Goal: Information Seeking & Learning: Learn about a topic

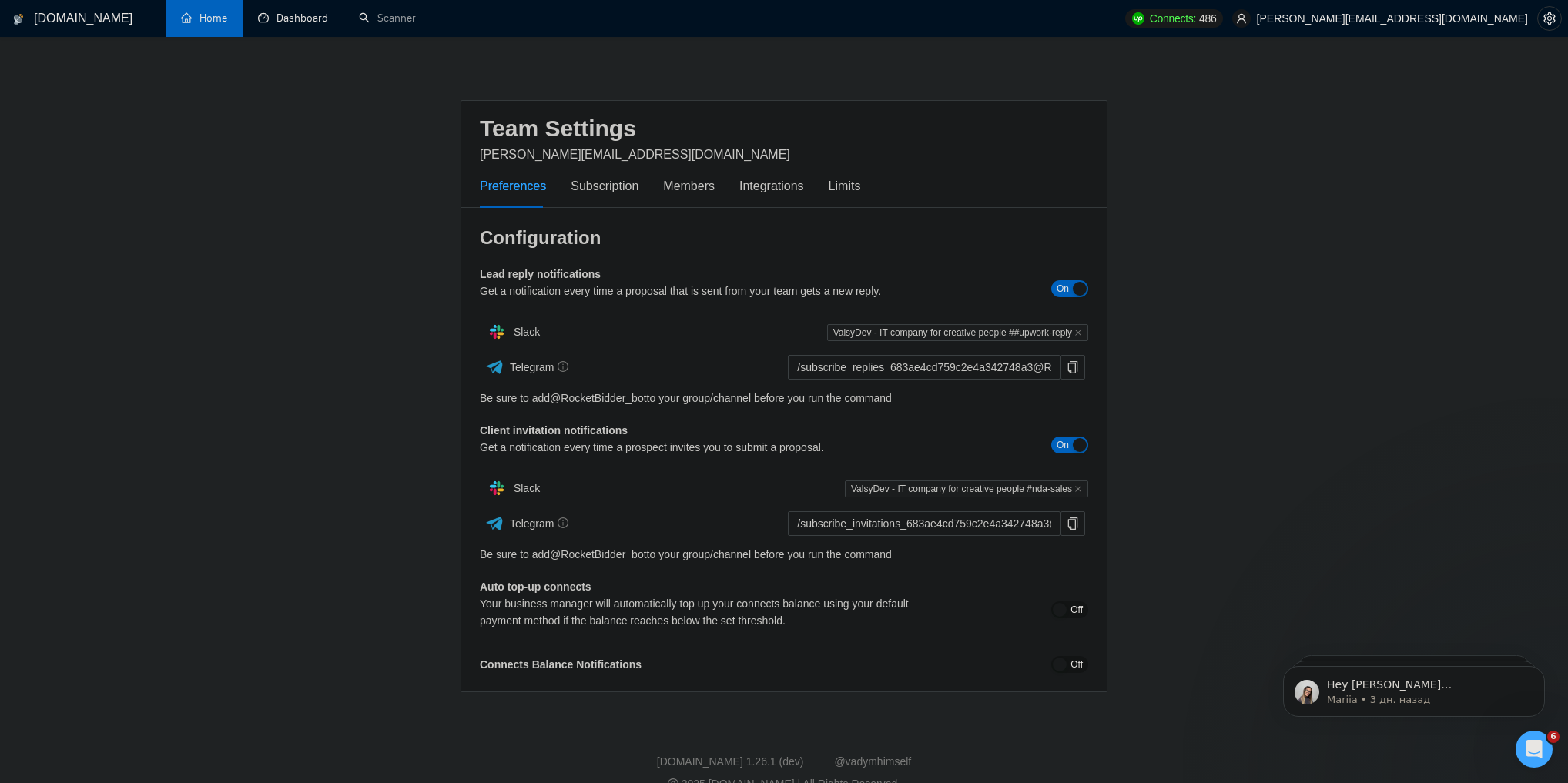
click at [226, 13] on link "Home" at bounding box center [203, 18] width 46 height 13
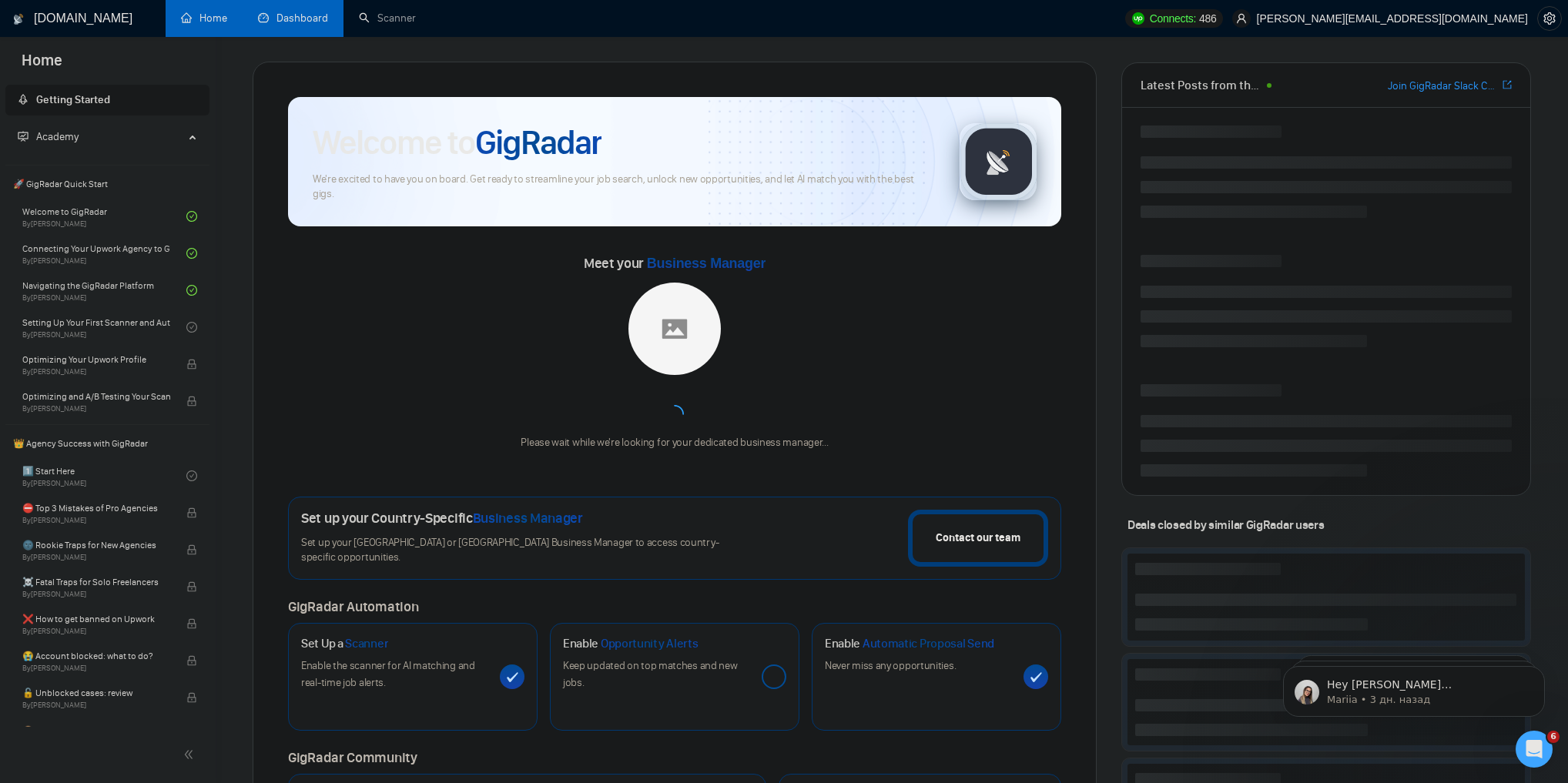
click at [262, 19] on link "Dashboard" at bounding box center [293, 18] width 70 height 13
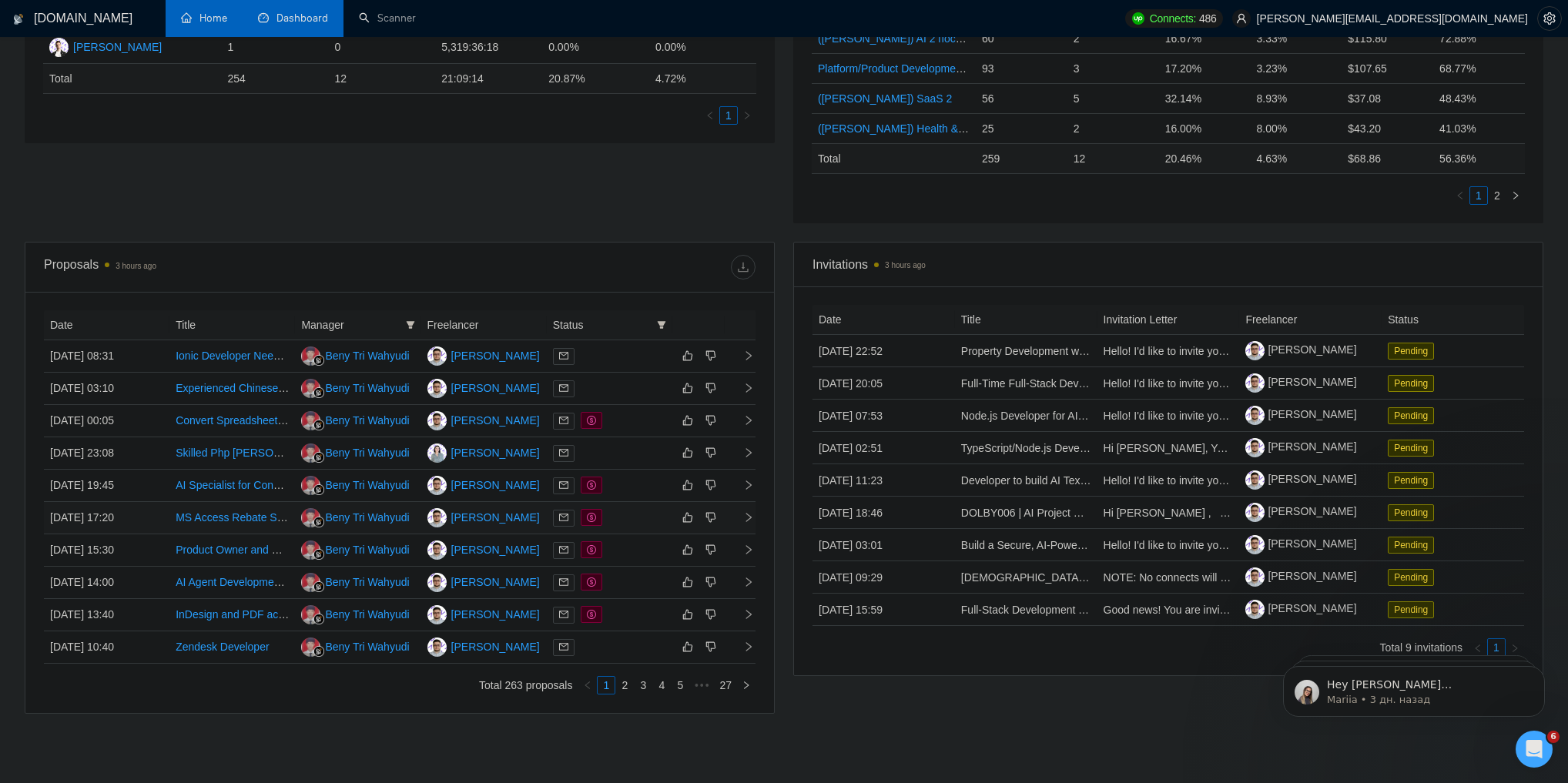
scroll to position [440, 0]
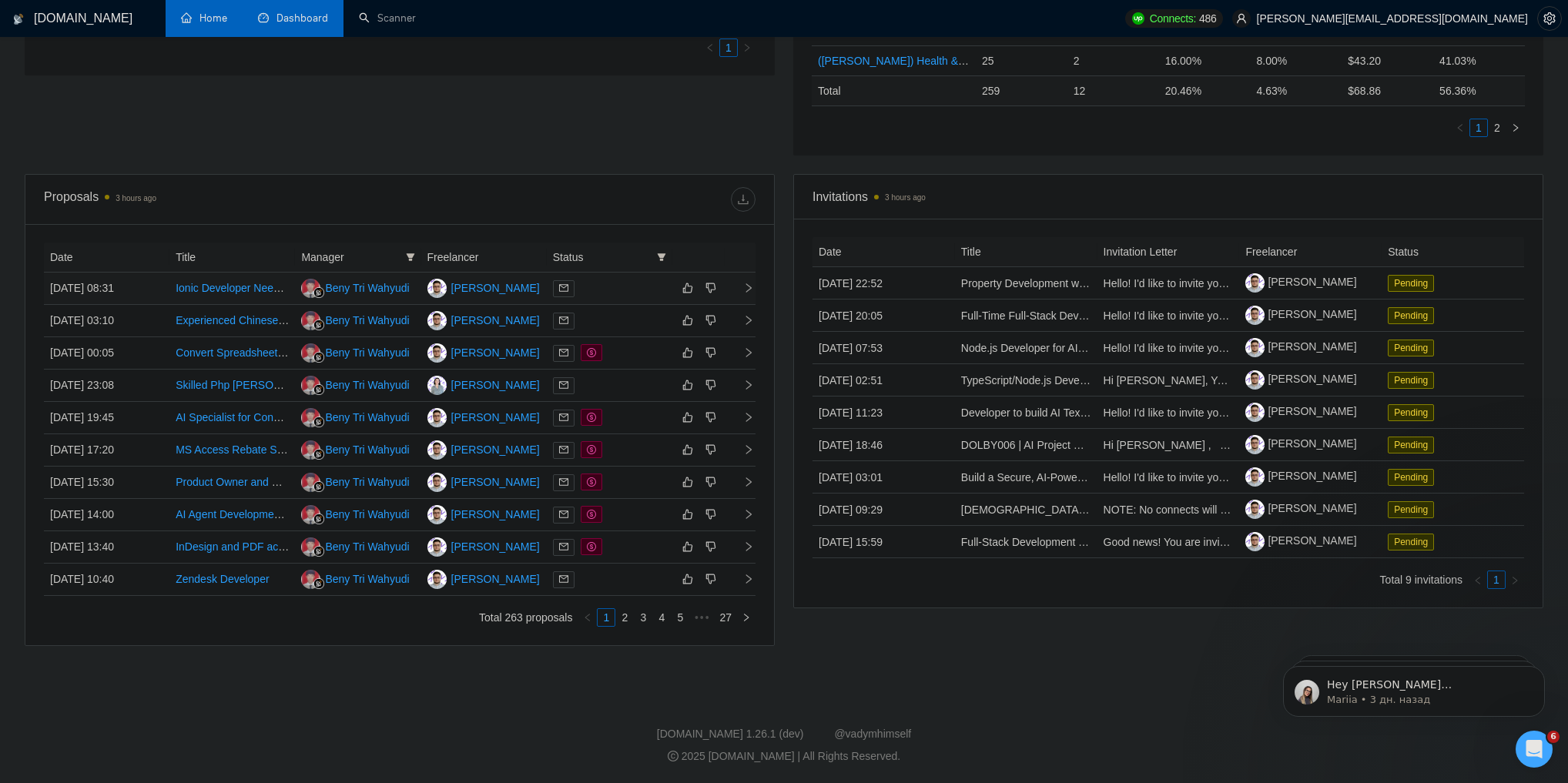
click at [643, 289] on div at bounding box center [609, 288] width 113 height 18
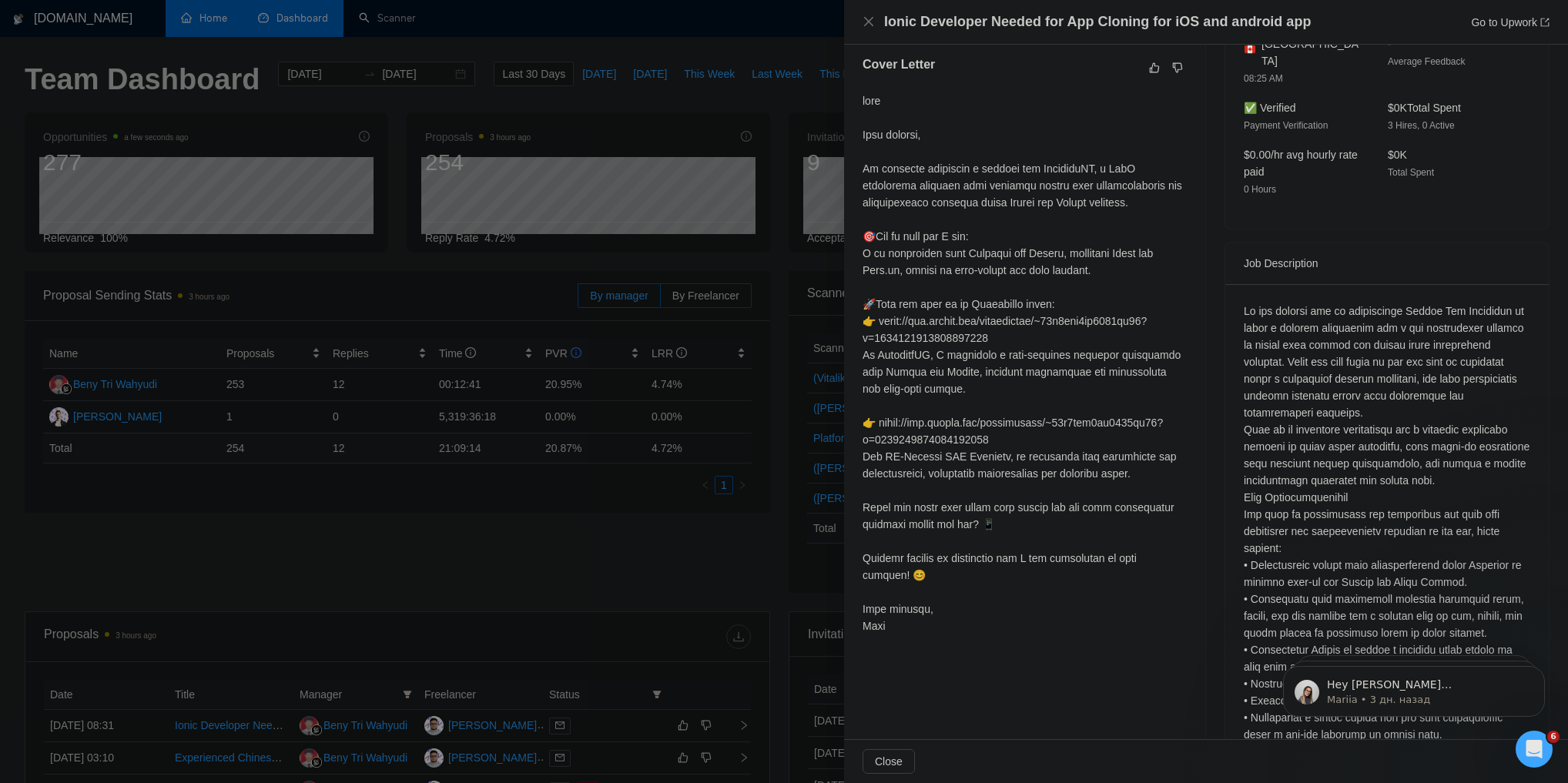
scroll to position [62, 0]
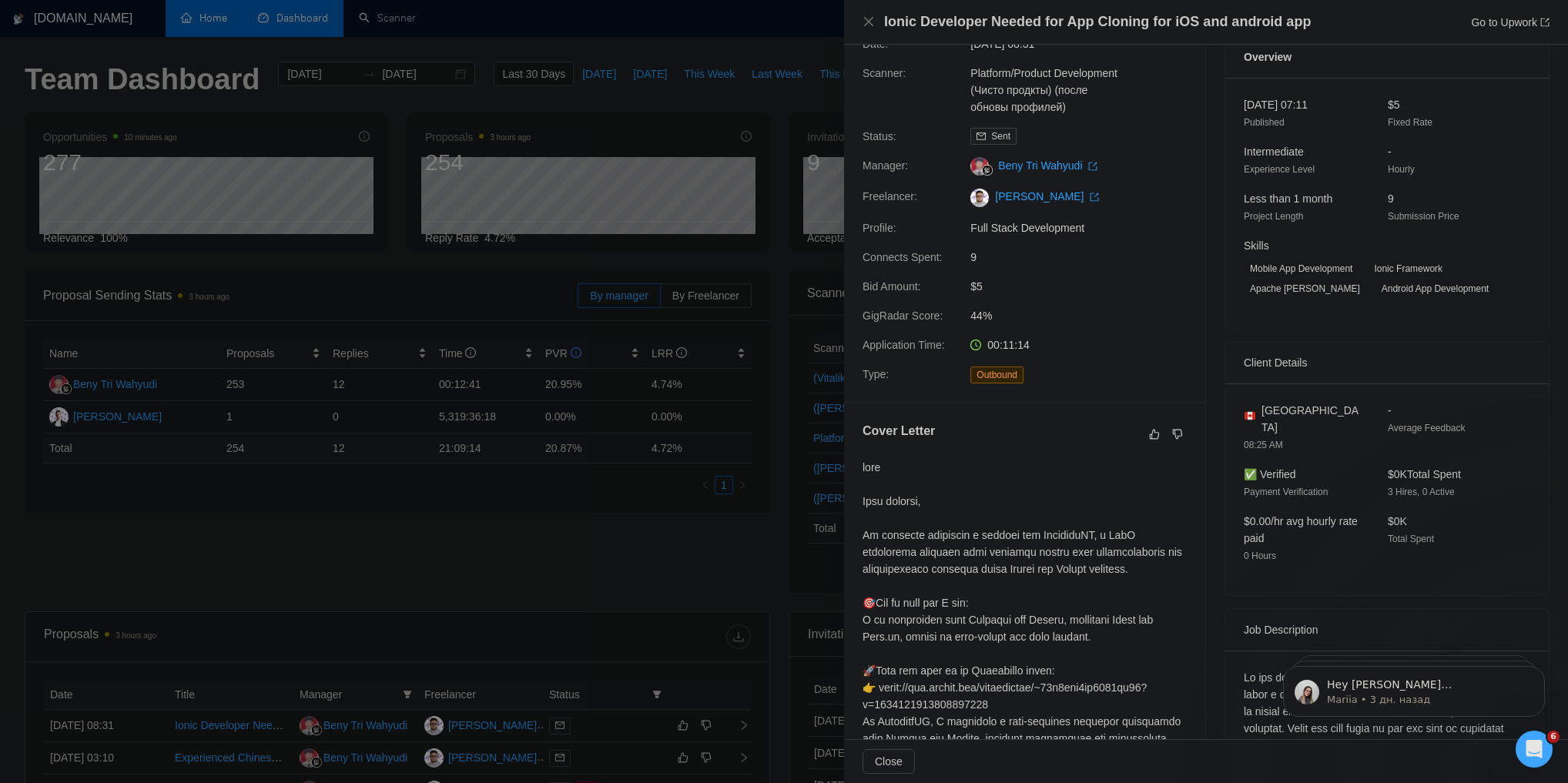
click at [876, 21] on div "Ionic Developer Needed for App Cloning for iOS and android app Go to Upwork" at bounding box center [1205, 22] width 687 height 19
click at [870, 21] on icon "close" at bounding box center [868, 21] width 9 height 9
